Goal: Transaction & Acquisition: Purchase product/service

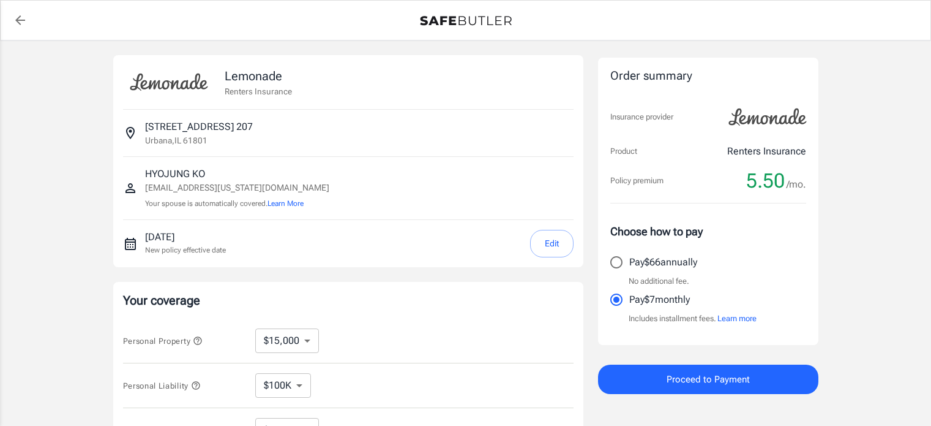
select select "15000"
select select "500"
click at [733, 267] on label "Pay $66 annually" at bounding box center [700, 262] width 193 height 26
click at [629, 267] on input "Pay $66 annually" at bounding box center [617, 262] width 26 height 26
radio input "true"
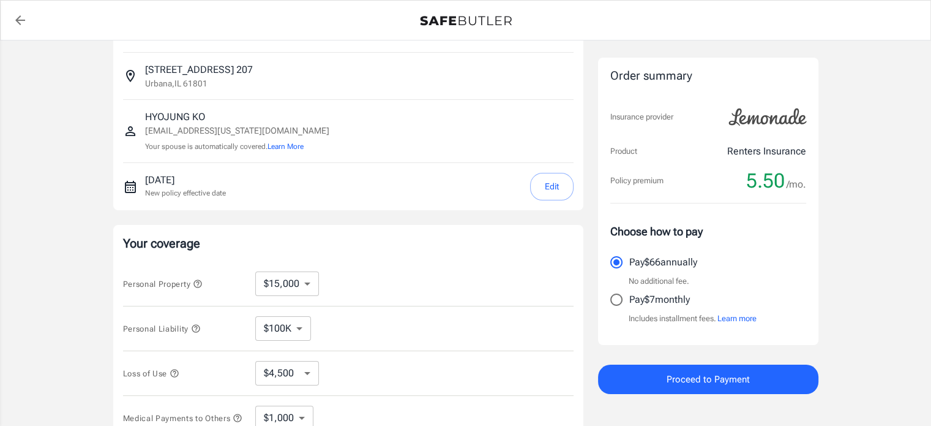
scroll to position [61, 0]
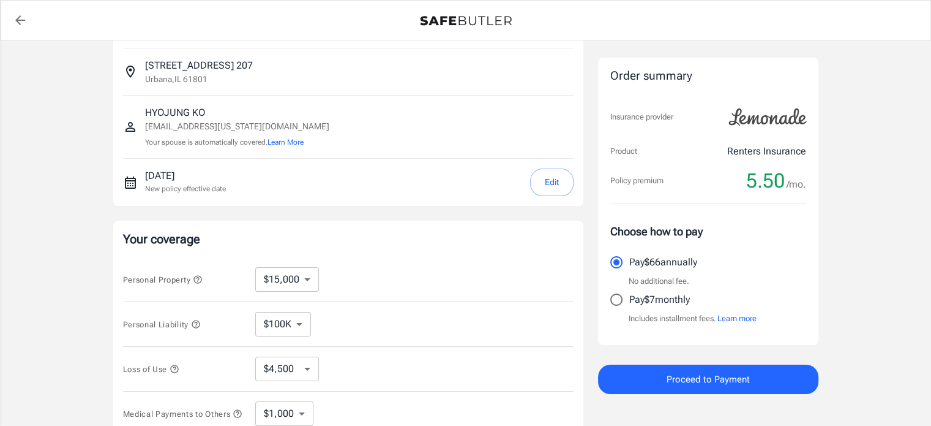
click at [857, 276] on div "Lemonade Renters Insurance [STREET_ADDRESS] [PERSON_NAME] [EMAIL_ADDRESS][US_ST…" at bounding box center [465, 304] width 931 height 651
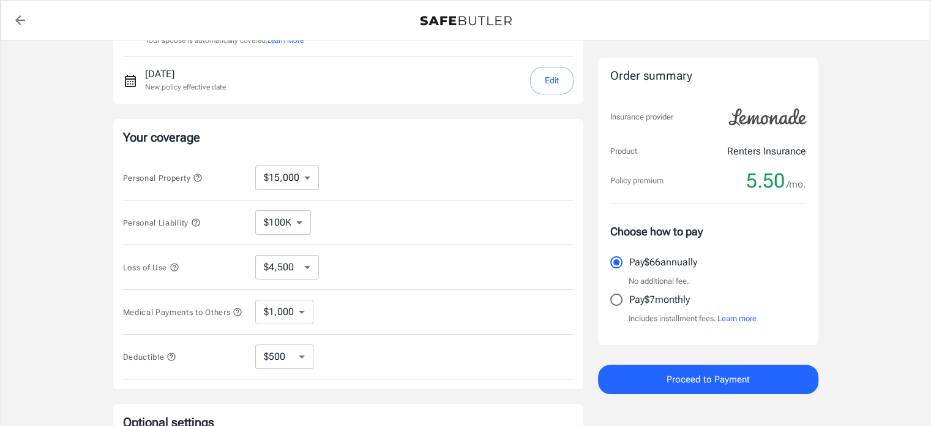
scroll to position [184, 0]
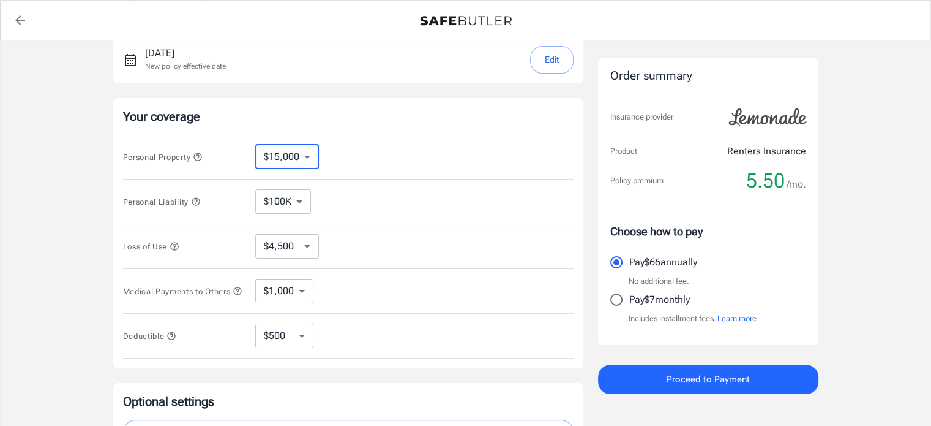
click at [290, 159] on select "$10,000 $15,000 $20,000 $25,000 $30,000 $40,000 $50,000 $100K $150K $200K $250K" at bounding box center [287, 156] width 64 height 24
select select "10000"
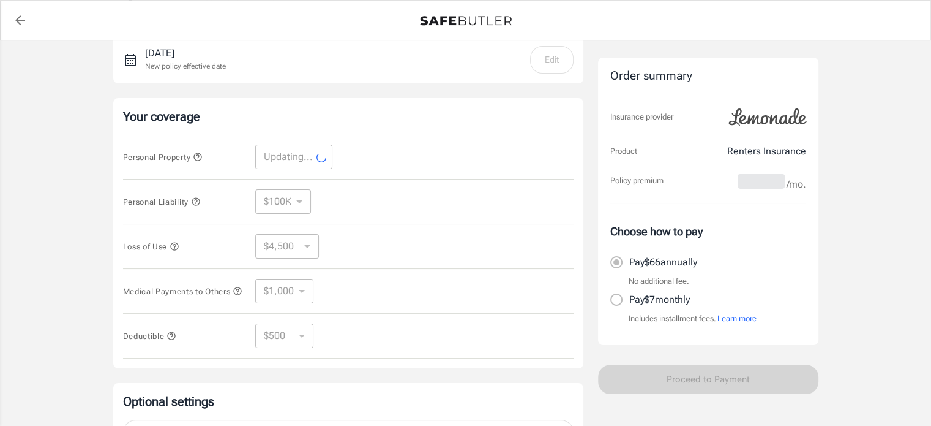
select select "10000"
select select "3000"
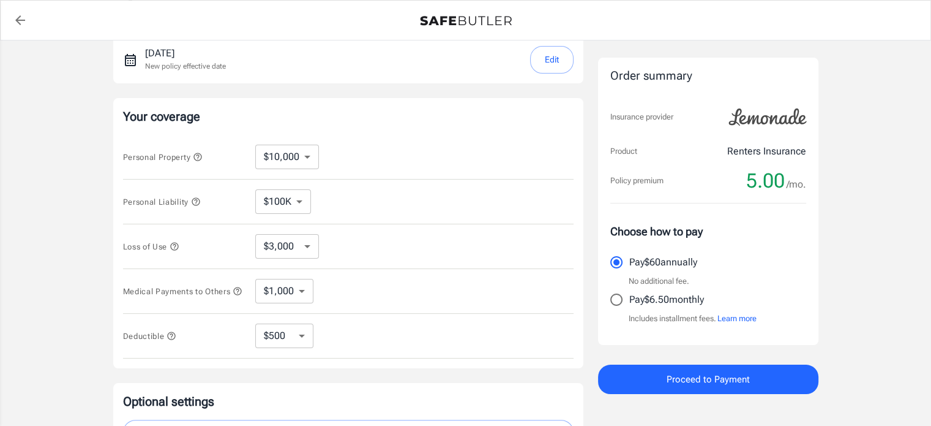
scroll to position [189, 0]
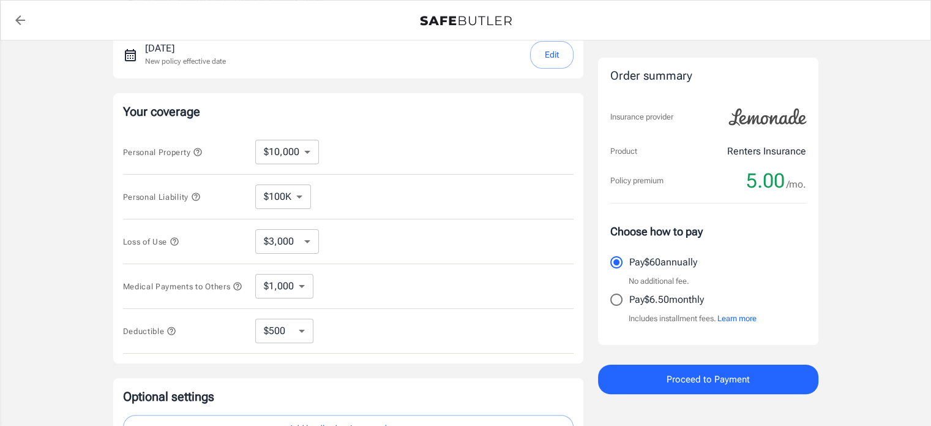
click at [200, 197] on icon "button" at bounding box center [196, 197] width 10 height 10
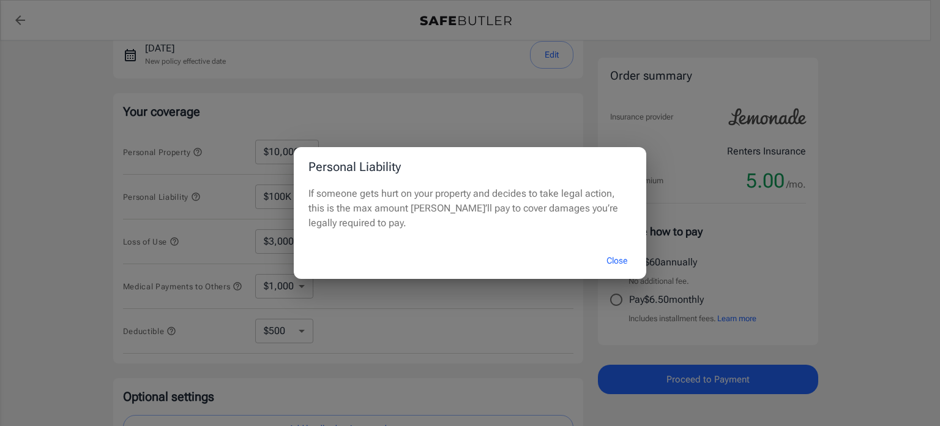
click at [605, 261] on button "Close" at bounding box center [617, 260] width 49 height 26
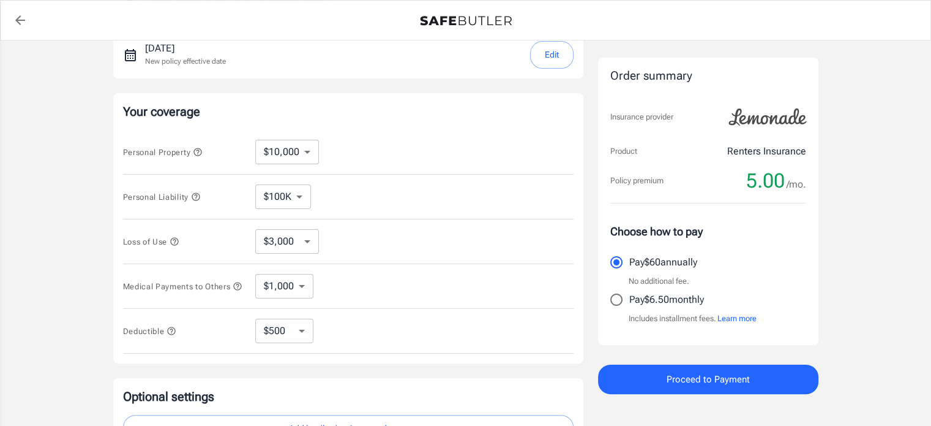
click at [295, 195] on select "$100K $200K $300K $400K $500K" at bounding box center [283, 196] width 56 height 24
click at [400, 200] on div "Personal Liability $100K $200K $300K $400K $500K ​" at bounding box center [348, 196] width 451 height 45
click at [293, 244] on select "$3,000 $6,000 $12,000 $21,000 $36,000 $60,000 $96,000 $153K $198K" at bounding box center [287, 241] width 64 height 24
click at [389, 252] on div "Loss of Use $3,000 $6,000 $12,000 $21,000 $36,000 $60,000 $96,000 $153K $198K ​" at bounding box center [348, 241] width 451 height 45
click at [291, 273] on div "Medical Payments to Others $1,000 $2,000 $3,000 $4,000 $5,000 ​" at bounding box center [348, 286] width 451 height 45
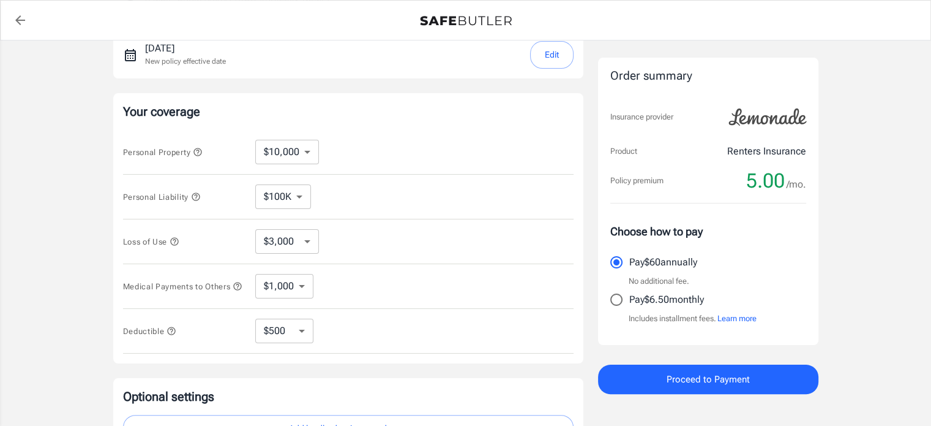
click at [291, 277] on select "$1,000 $2,000 $3,000 $4,000 $5,000" at bounding box center [284, 286] width 58 height 24
click at [384, 272] on div "Medical Payments to Others $1,000 $2,000 $3,000 $4,000 $5,000 ​" at bounding box center [348, 286] width 451 height 45
click at [289, 336] on select "$250 $500 $1,000 $2,500" at bounding box center [284, 330] width 58 height 24
select select "250"
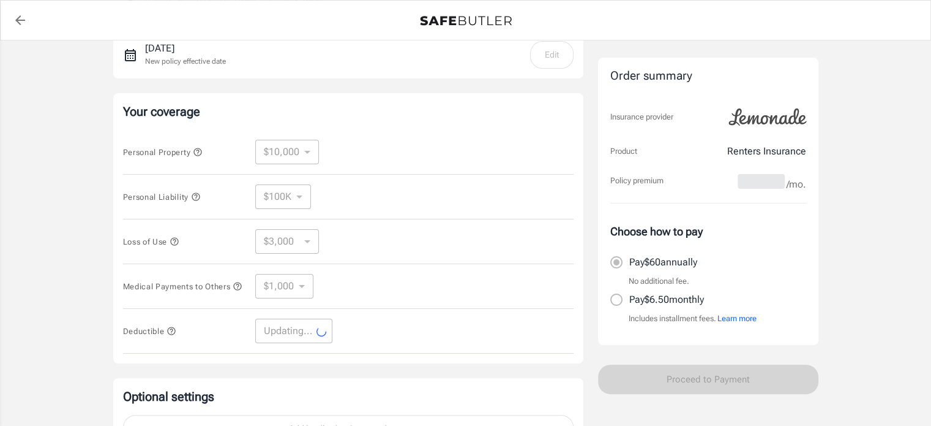
click at [171, 334] on icon "button" at bounding box center [172, 331] width 10 height 10
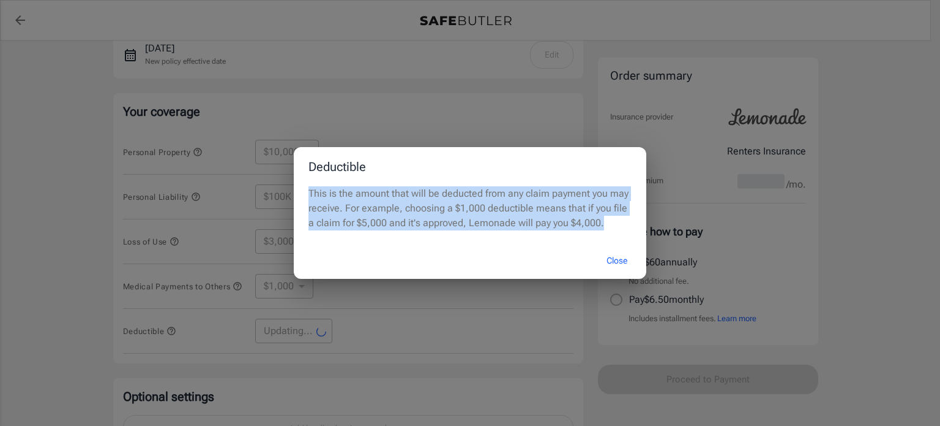
select select "250"
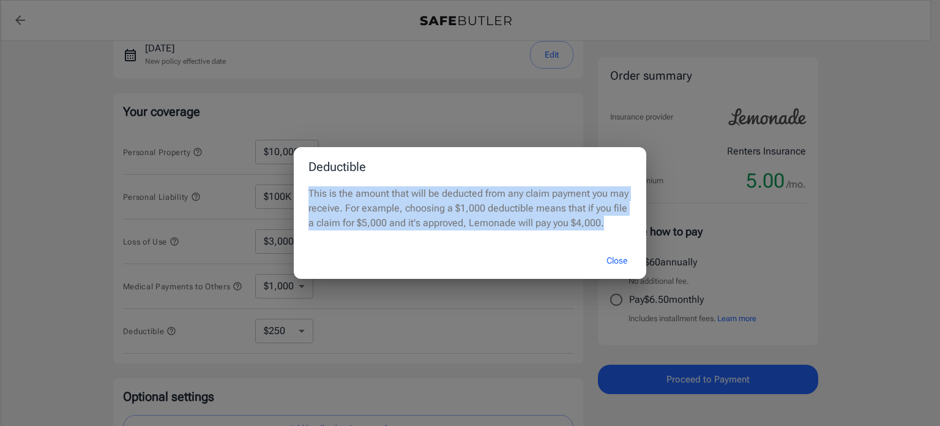
drag, startPoint x: 595, startPoint y: 227, endPoint x: 307, endPoint y: 196, distance: 289.4
click at [307, 196] on div "This is the amount that will be deducted from any claim payment you may receive…" at bounding box center [470, 214] width 353 height 56
copy p "This is the amount that will be deducted from any claim payment you may receive…"
click at [620, 263] on button "Close" at bounding box center [617, 260] width 49 height 26
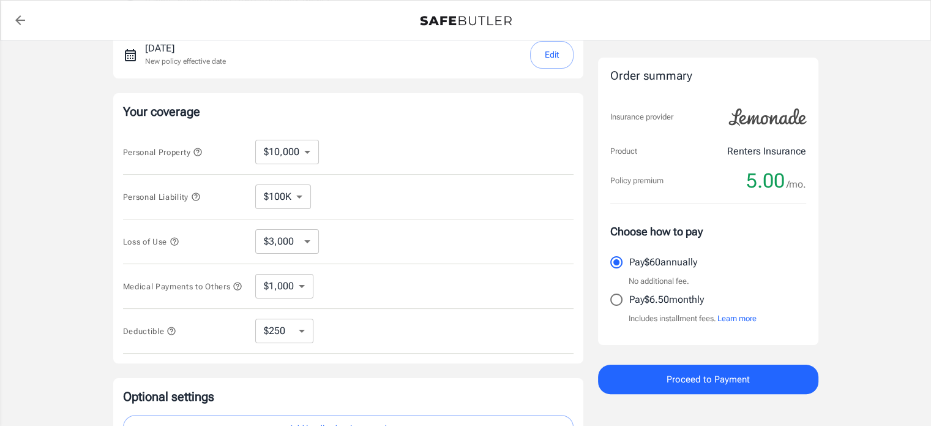
click at [233, 291] on icon "button" at bounding box center [238, 286] width 10 height 10
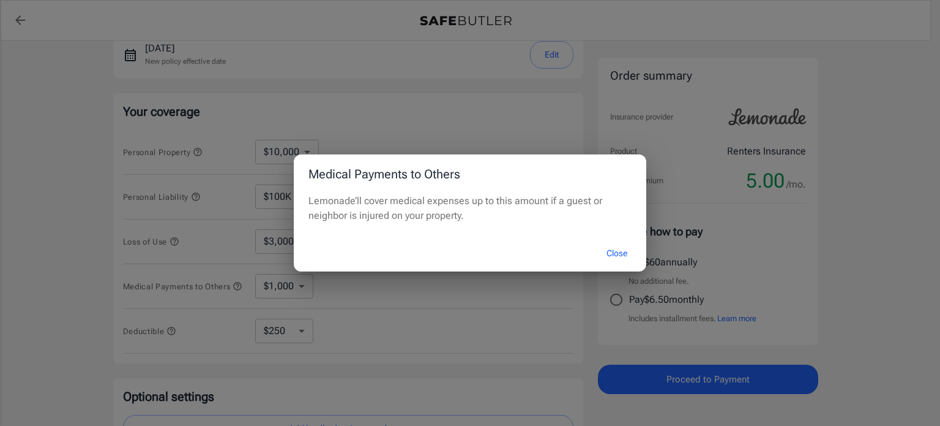
click at [620, 257] on button "Close" at bounding box center [617, 253] width 49 height 26
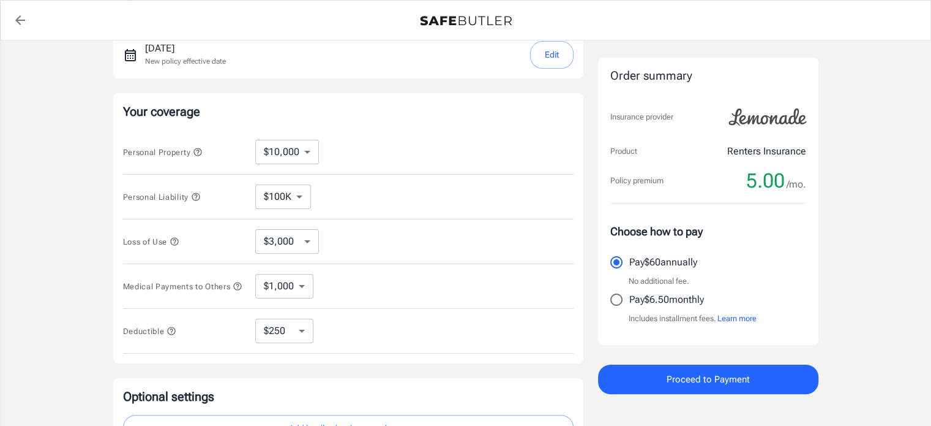
click at [176, 244] on icon "button" at bounding box center [174, 241] width 8 height 8
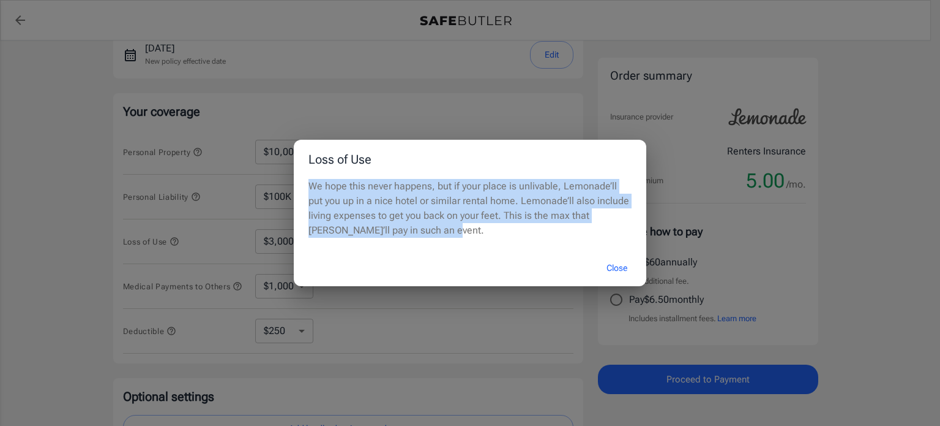
drag, startPoint x: 394, startPoint y: 214, endPoint x: 285, endPoint y: 189, distance: 112.0
click at [285, 189] on div "Loss of Use We hope this never happens, but if your place is unlivable, Lemonad…" at bounding box center [470, 213] width 940 height 426
click at [603, 266] on button "Close" at bounding box center [617, 268] width 49 height 26
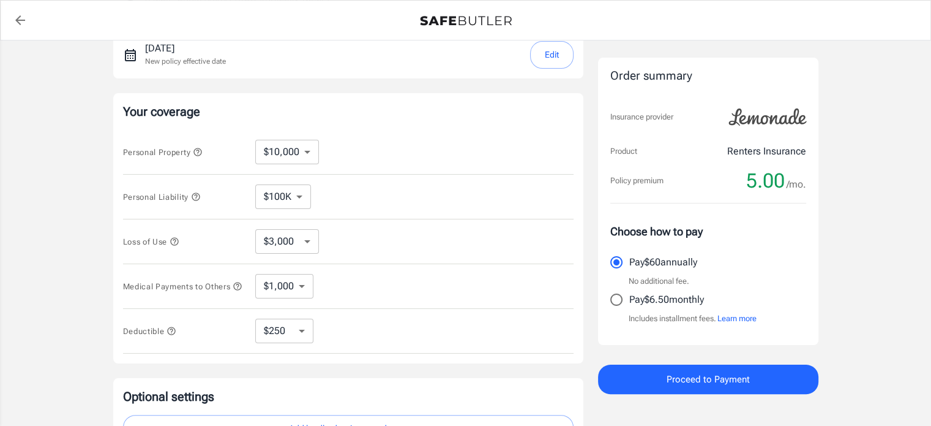
click at [296, 211] on div "Personal Liability $100K $200K $300K $400K $500K ​" at bounding box center [348, 196] width 451 height 45
click at [201, 197] on icon "button" at bounding box center [196, 197] width 10 height 10
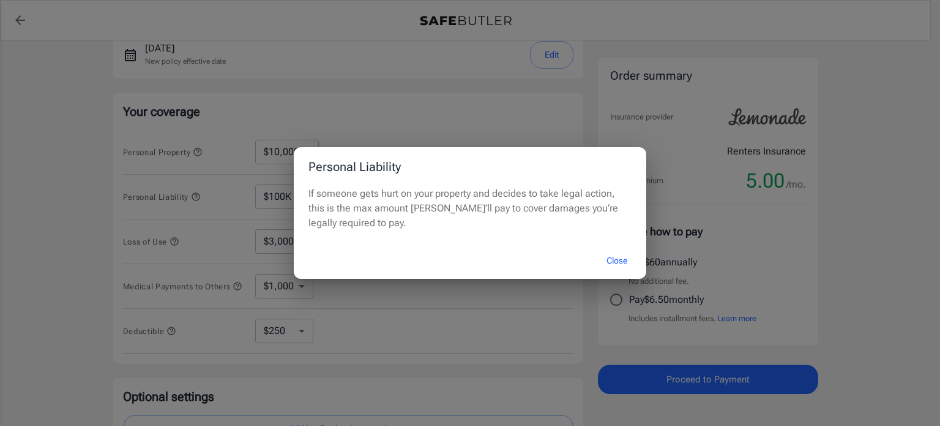
click at [609, 254] on button "Close" at bounding box center [617, 260] width 49 height 26
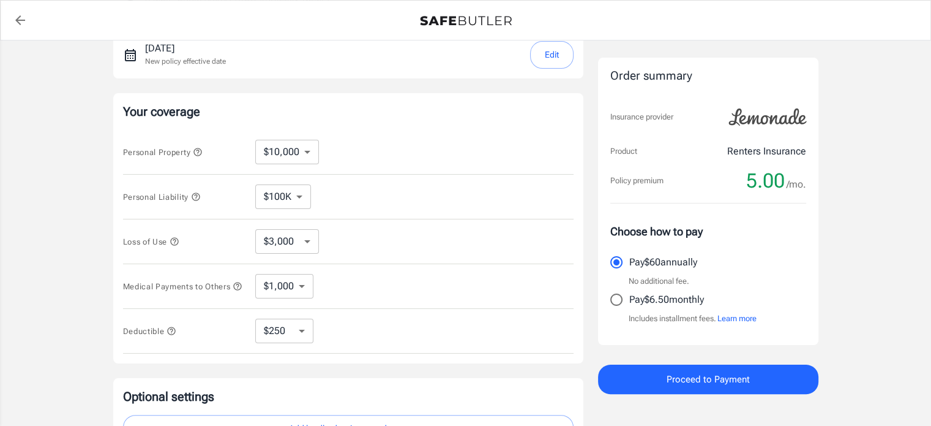
click at [211, 151] on span "Personal Property" at bounding box center [184, 151] width 122 height 15
click at [207, 150] on span "Personal Property" at bounding box center [184, 151] width 122 height 15
click at [201, 150] on icon "button" at bounding box center [198, 152] width 10 height 10
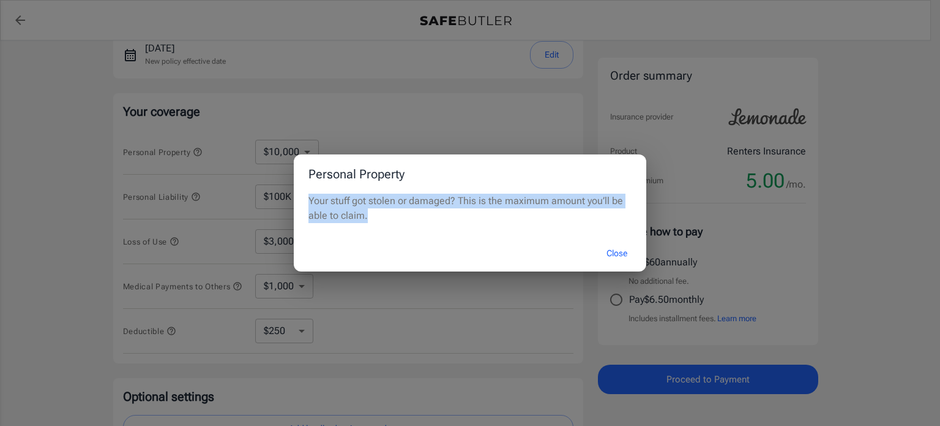
drag, startPoint x: 334, startPoint y: 208, endPoint x: 241, endPoint y: 195, distance: 93.3
click at [241, 195] on div "Personal Property Your stuff got stolen or damaged? This is the maximum amount …" at bounding box center [470, 213] width 940 height 426
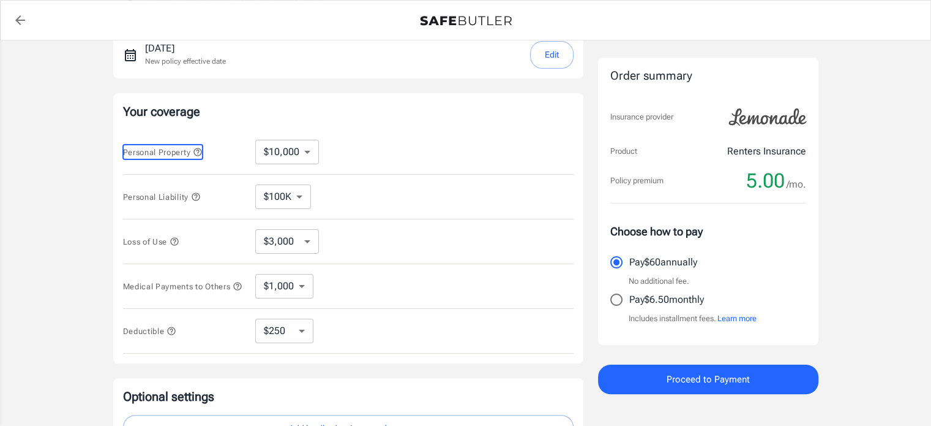
click at [67, 178] on div "Lemonade Renters Insurance 1010 West Main Street 207 Urbana , IL 61801 HYOJUNG …" at bounding box center [465, 177] width 931 height 651
click at [171, 336] on icon "button" at bounding box center [172, 331] width 10 height 10
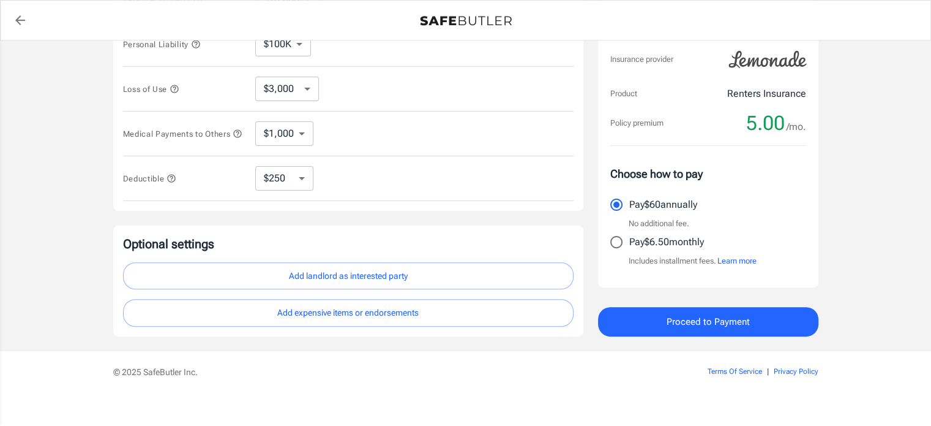
scroll to position [354, 0]
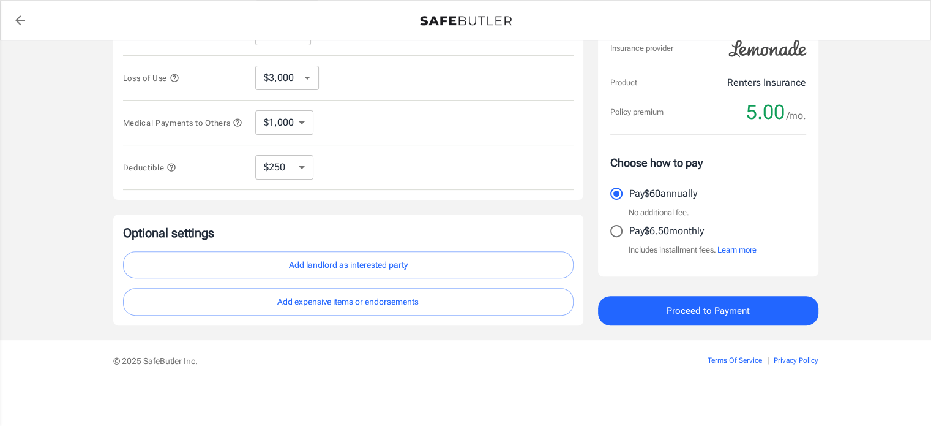
click at [187, 171] on span "Deductible" at bounding box center [184, 166] width 122 height 15
drag, startPoint x: 120, startPoint y: 182, endPoint x: 176, endPoint y: 75, distance: 121.3
click at [156, 167] on div "Your coverage Personal Property $10,000 $15,000 $20,000 $25,000 $30,000 $40,000…" at bounding box center [348, 65] width 470 height 270
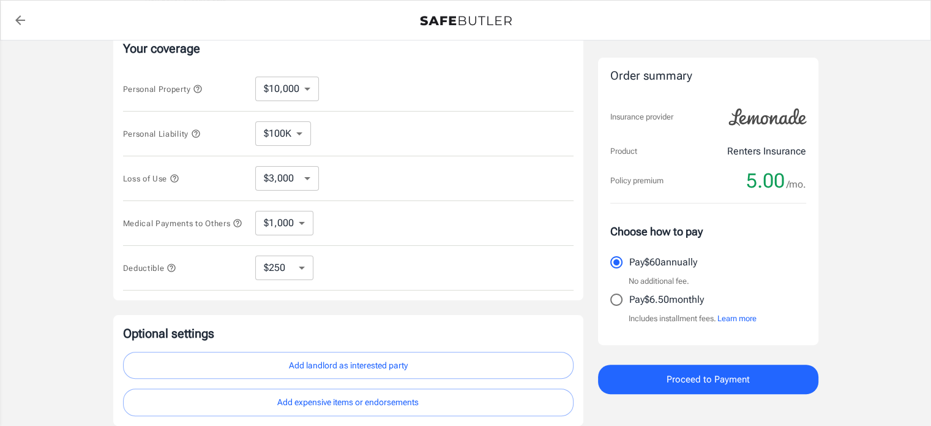
scroll to position [247, 0]
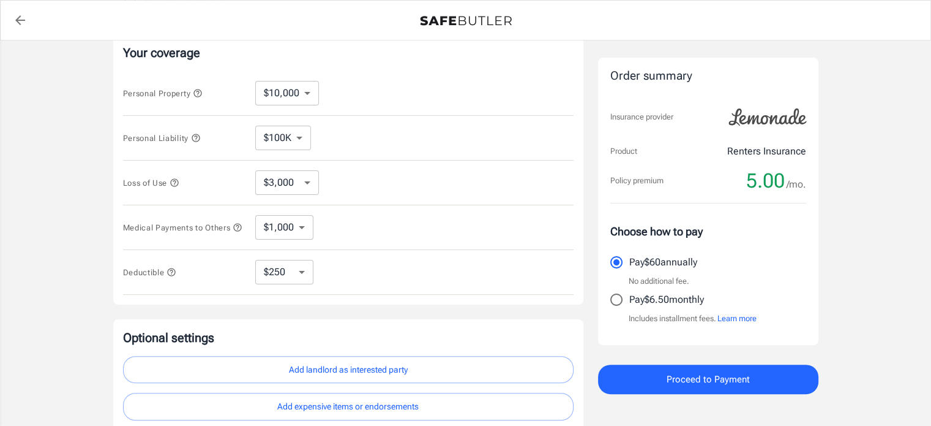
click at [198, 138] on icon "button" at bounding box center [196, 138] width 10 height 10
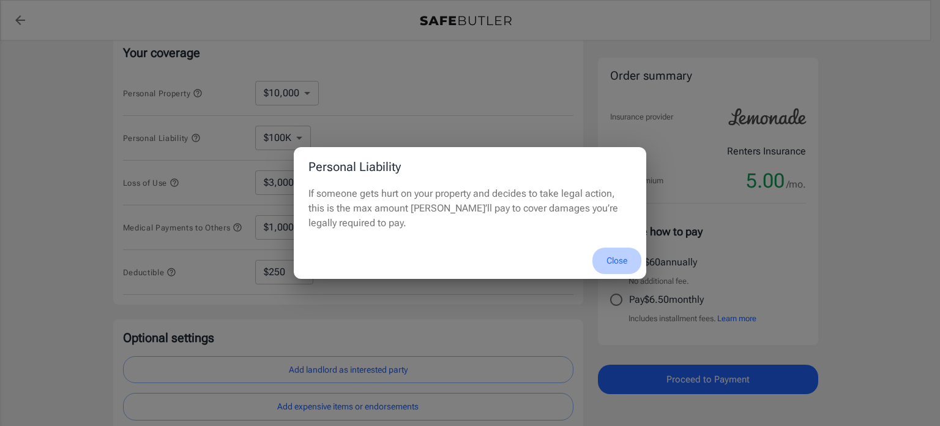
drag, startPoint x: 623, startPoint y: 264, endPoint x: 419, endPoint y: 234, distance: 206.1
click at [619, 264] on button "Close" at bounding box center [617, 260] width 49 height 26
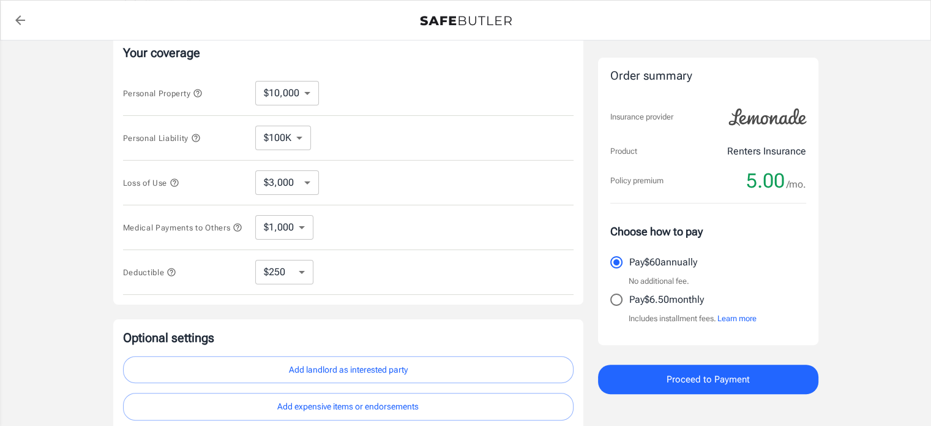
click at [178, 187] on button "Loss of Use" at bounding box center [151, 182] width 56 height 15
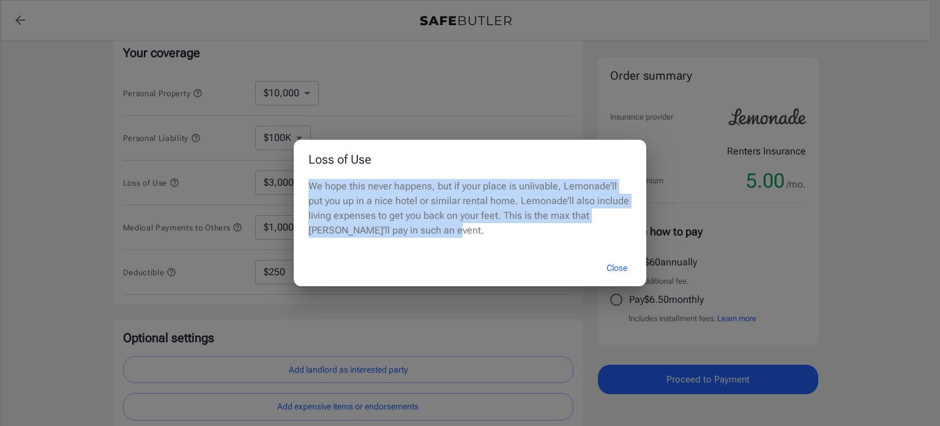
drag, startPoint x: 325, startPoint y: 220, endPoint x: 251, endPoint y: 187, distance: 81.1
click at [251, 187] on div "Loss of Use We hope this never happens, but if your place is unlivable, Lemonad…" at bounding box center [470, 213] width 940 height 426
click at [605, 271] on button "Close" at bounding box center [617, 268] width 49 height 26
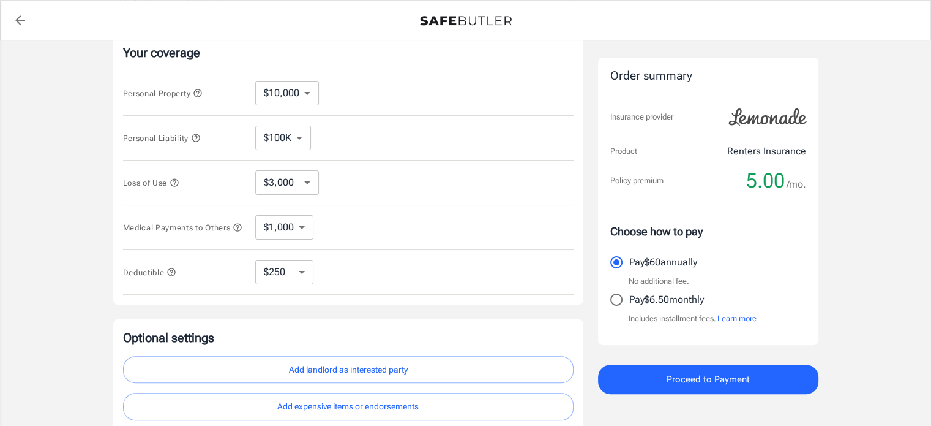
click at [230, 225] on span "Medical Payments to Others" at bounding box center [183, 227] width 120 height 9
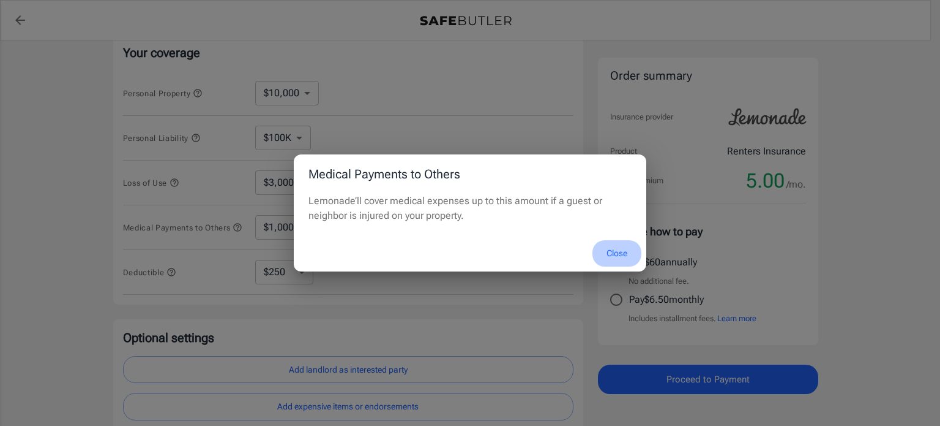
click at [613, 252] on button "Close" at bounding box center [617, 253] width 49 height 26
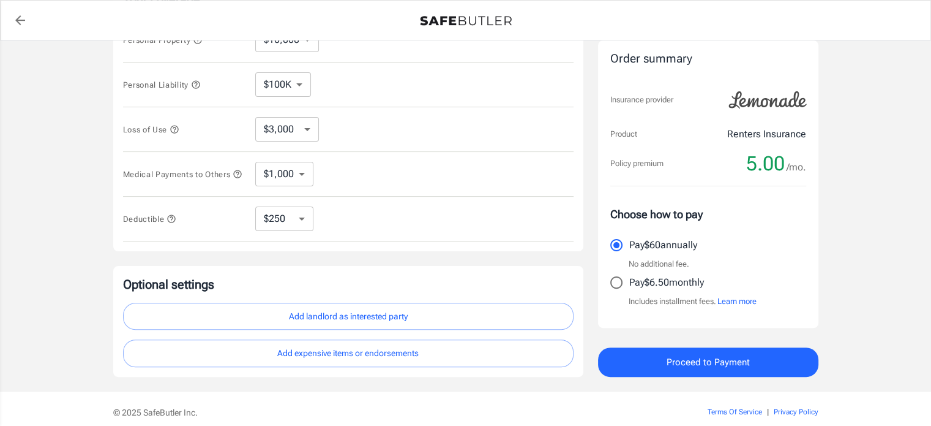
scroll to position [309, 0]
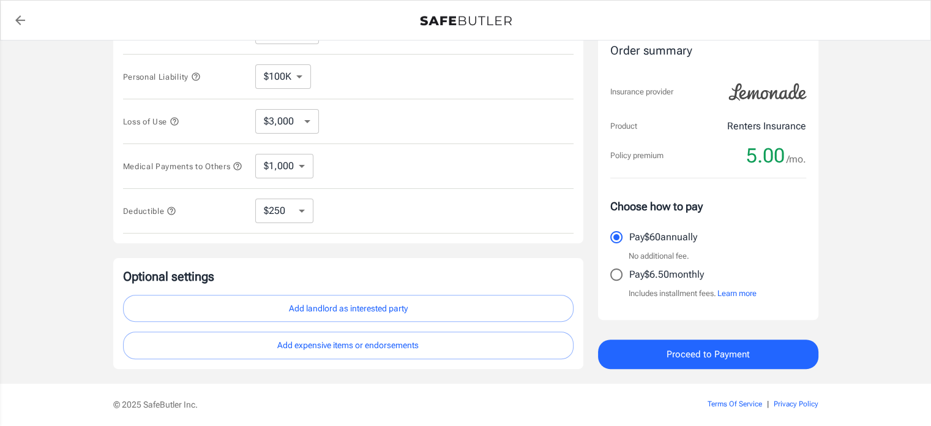
click at [717, 361] on span "Proceed to Payment" at bounding box center [708, 354] width 83 height 16
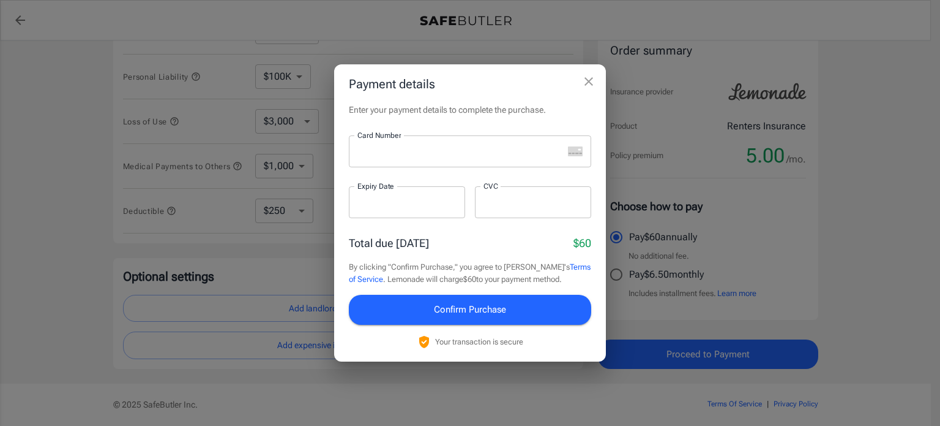
click at [411, 159] on div at bounding box center [456, 151] width 214 height 32
click at [882, 200] on div "Payment details Enter your payment details to complete the purchase. Card Numbe…" at bounding box center [470, 213] width 940 height 426
click at [387, 195] on div at bounding box center [407, 202] width 116 height 32
click at [864, 200] on div "Payment details Enter your payment details to complete the purchase. Card Numbe…" at bounding box center [470, 213] width 940 height 426
click at [522, 308] on button "Confirm Purchase" at bounding box center [470, 308] width 242 height 29
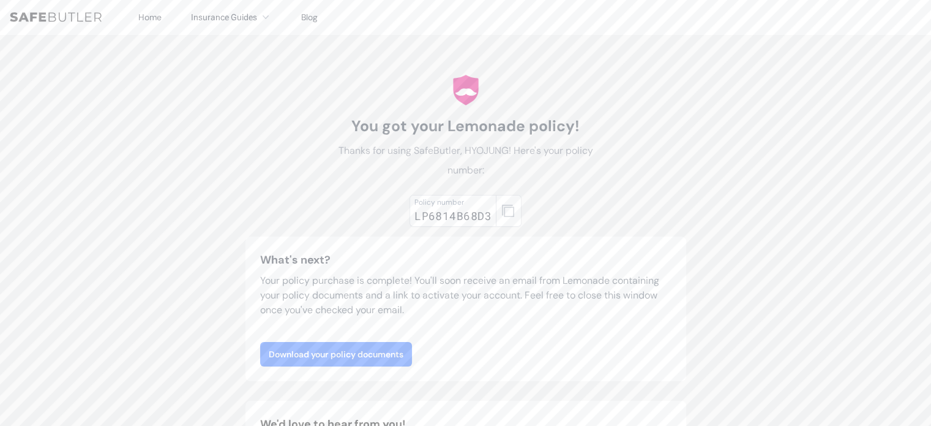
click at [399, 359] on link "Download your policy documents" at bounding box center [336, 354] width 152 height 24
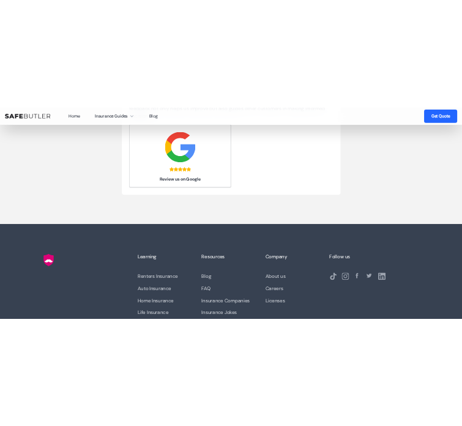
scroll to position [490, 0]
